Goal: Find specific page/section: Find specific page/section

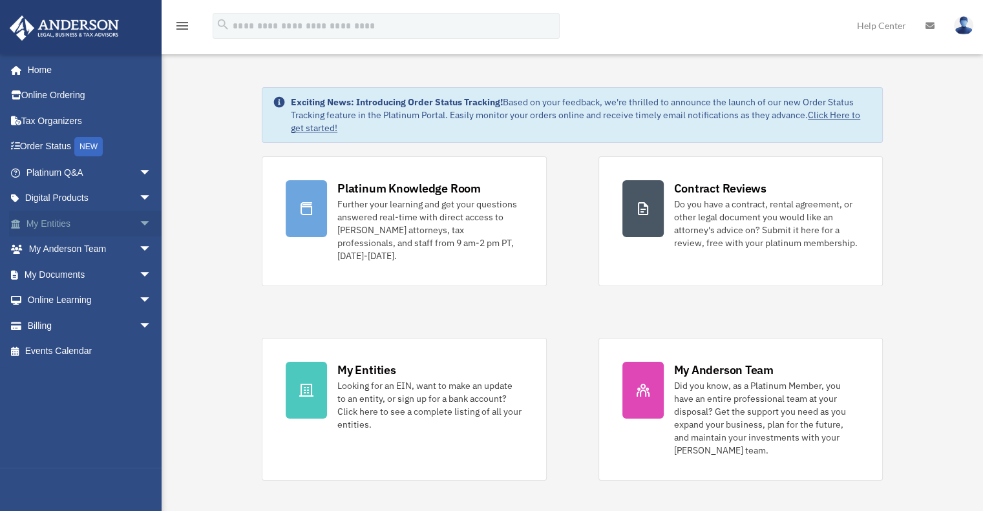
click at [99, 228] on link "My Entities arrow_drop_down" at bounding box center [90, 224] width 162 height 26
click at [139, 224] on span "arrow_drop_down" at bounding box center [152, 224] width 26 height 26
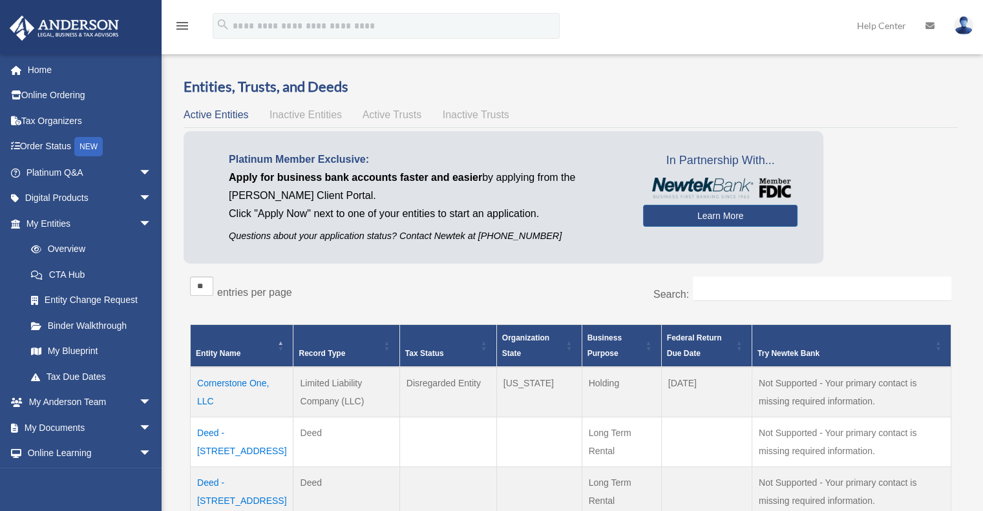
click at [421, 294] on div "** ** ** *** entries per page" at bounding box center [375, 293] width 371 height 32
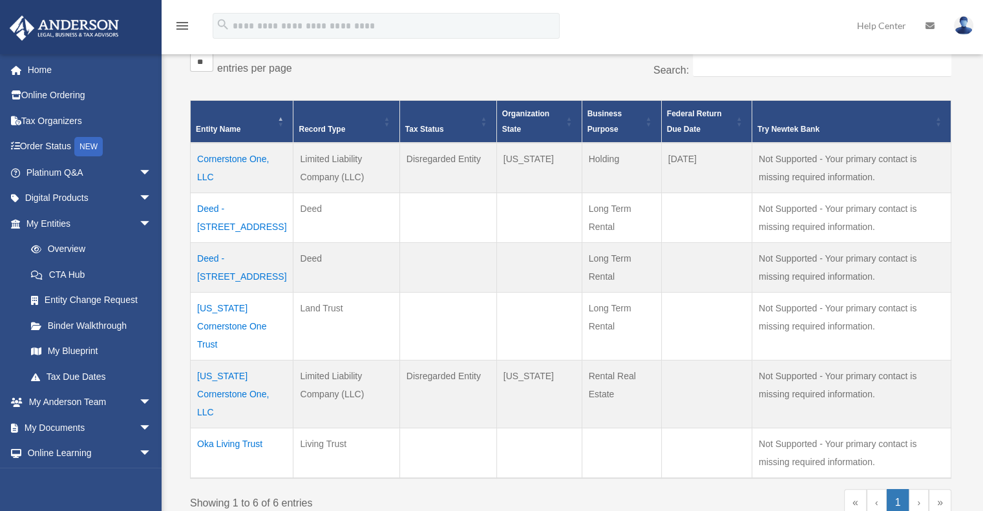
scroll to position [233, 0]
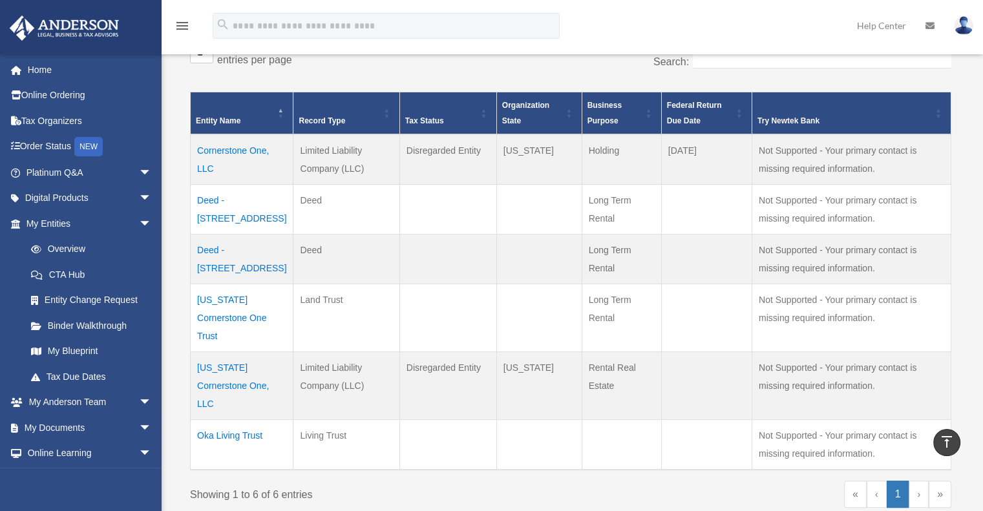
click at [617, 481] on div "« ‹ 1 › »" at bounding box center [765, 500] width 371 height 39
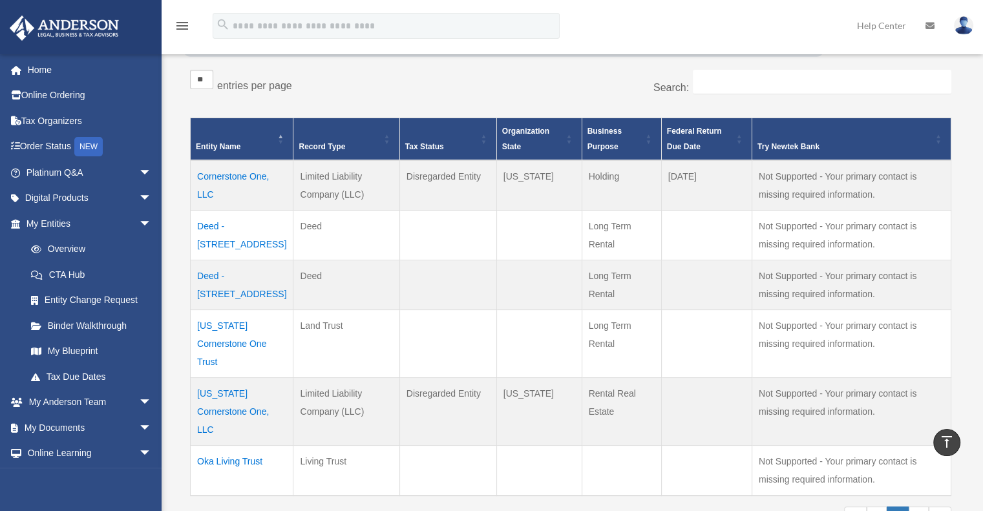
scroll to position [181, 0]
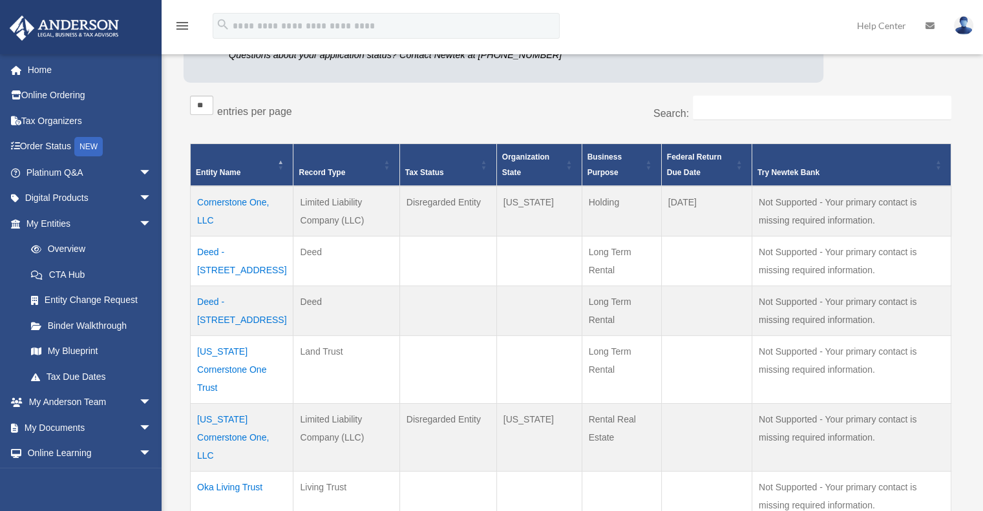
click at [231, 210] on td "Cornerstone One, LLC" at bounding box center [242, 211] width 103 height 50
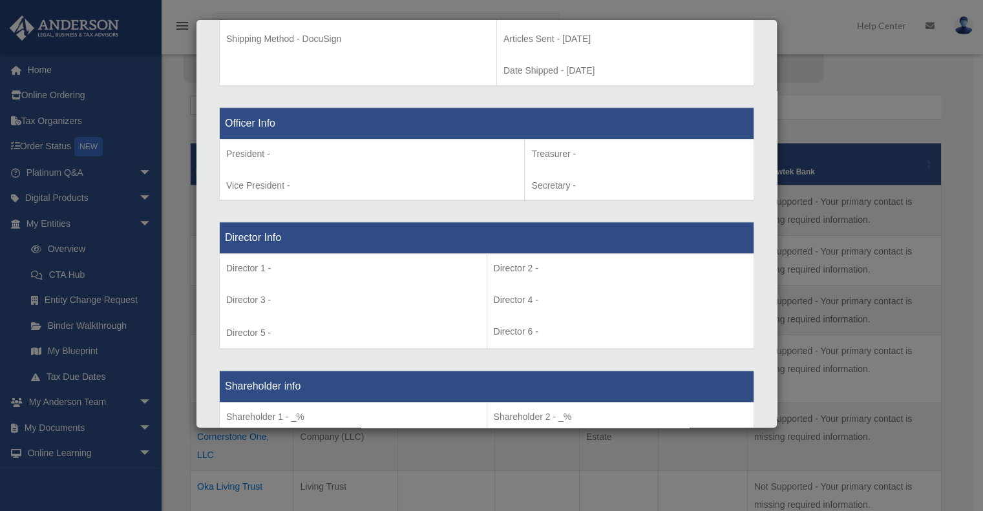
scroll to position [0, 0]
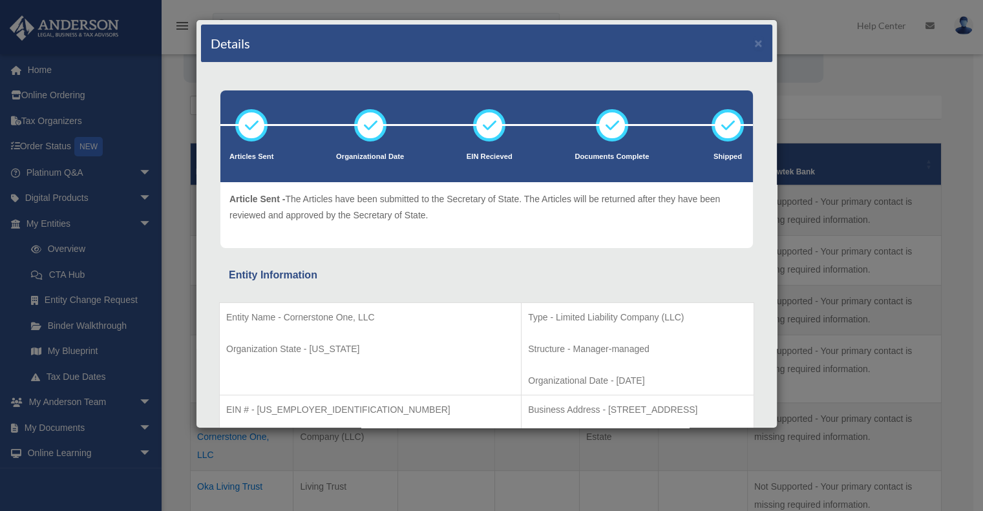
click at [874, 53] on div "Details × Articles Sent Organizational Date" at bounding box center [491, 255] width 983 height 511
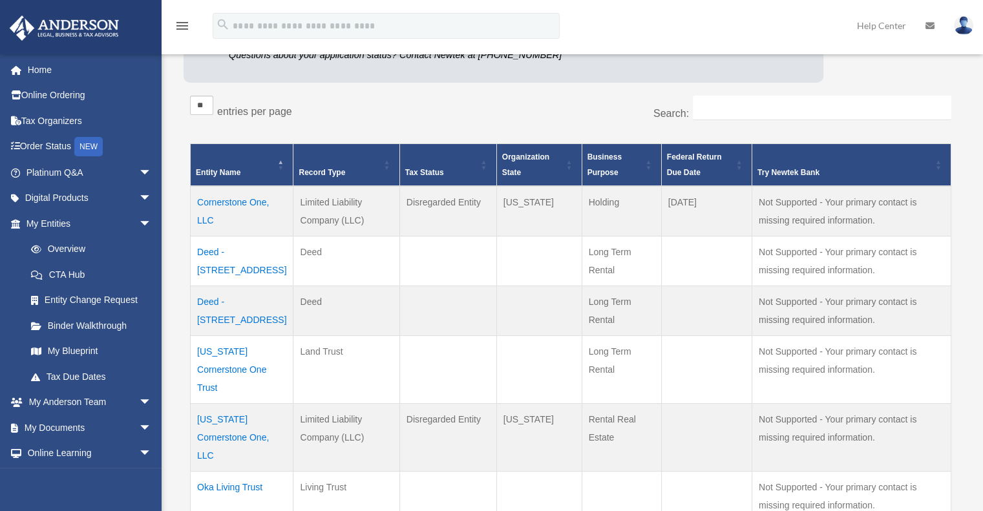
click at [393, 96] on div "** ** ** *** entries per page" at bounding box center [375, 112] width 371 height 32
click at [257, 249] on td "Deed - 3109 Crystal Hills Loop" at bounding box center [242, 261] width 103 height 50
